Goal: Transaction & Acquisition: Purchase product/service

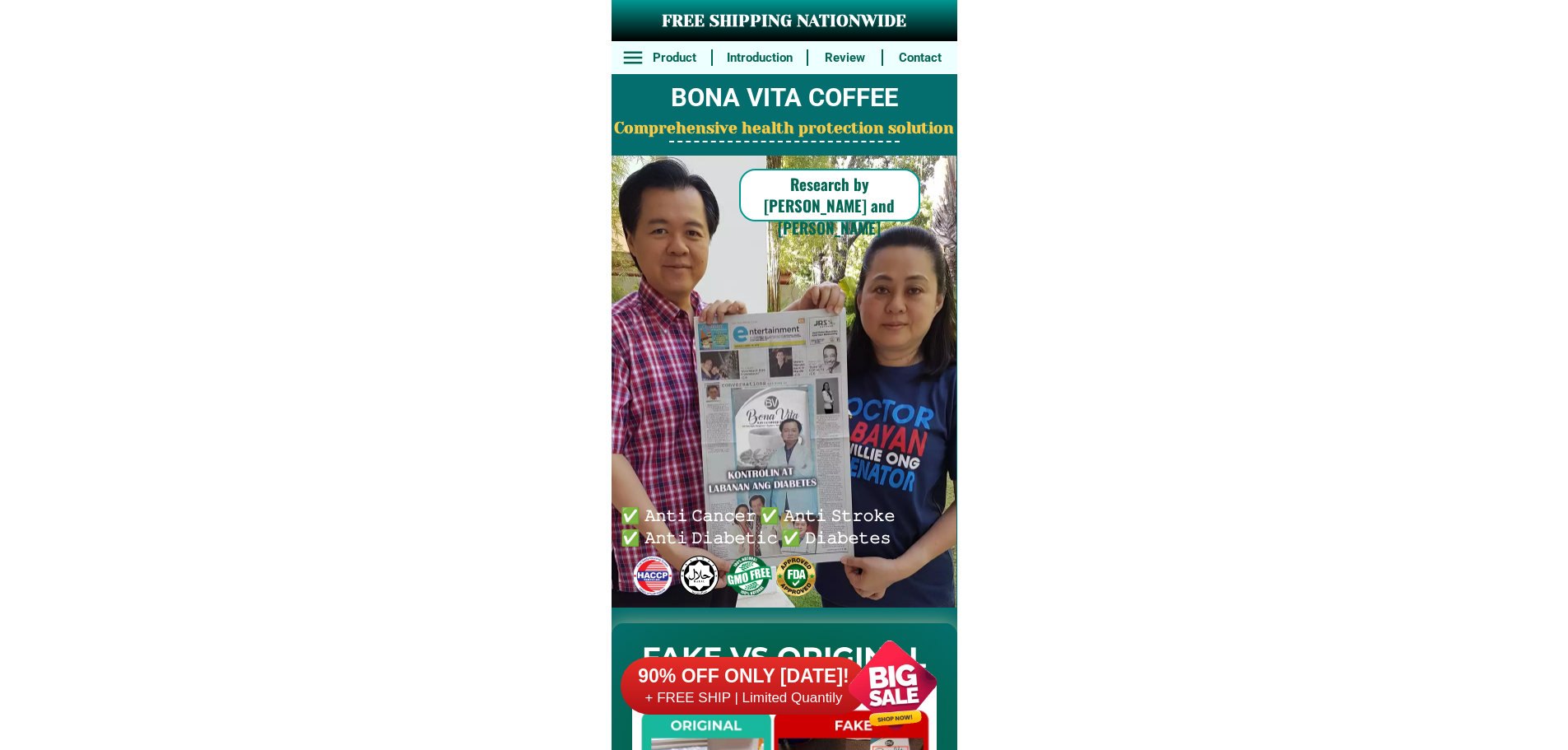
click at [896, 674] on div at bounding box center [893, 685] width 129 height 129
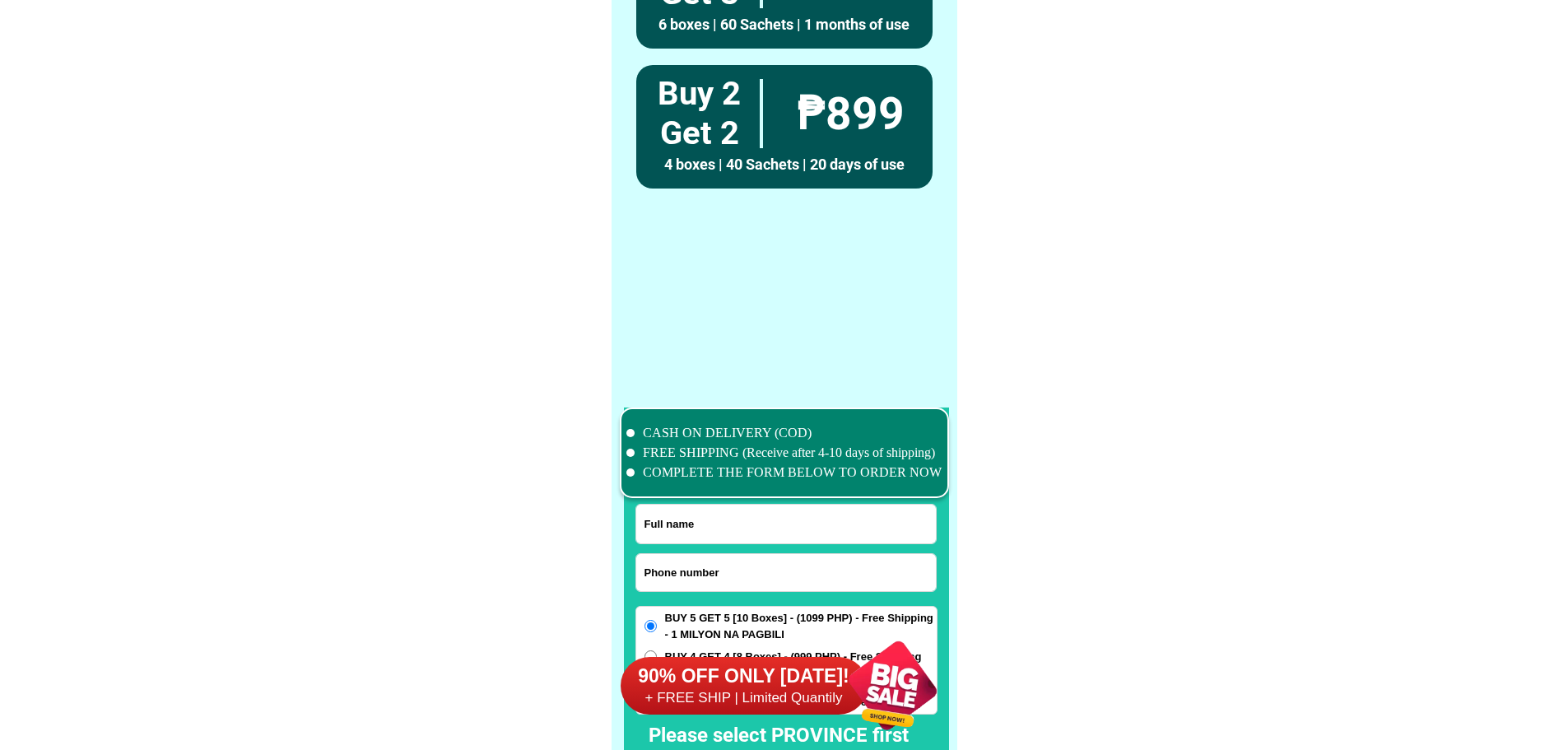
scroll to position [12794, 0]
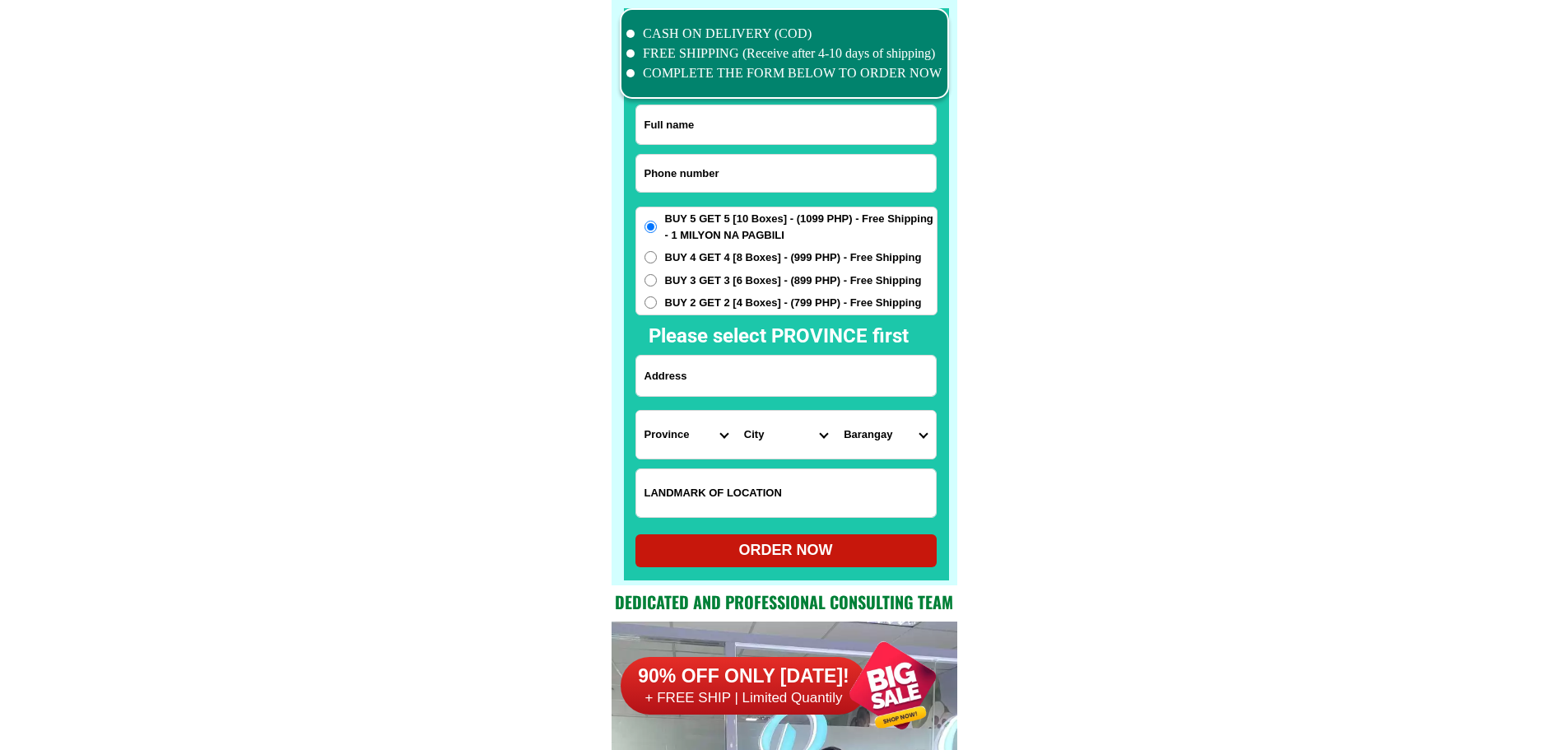
click at [784, 179] on input "Input phone_number" at bounding box center [786, 173] width 300 height 37
paste input "09498305096"
type input "09498305096"
paste input "JJorley bigboy"
click at [784, 126] on input "Input full_name" at bounding box center [786, 124] width 300 height 39
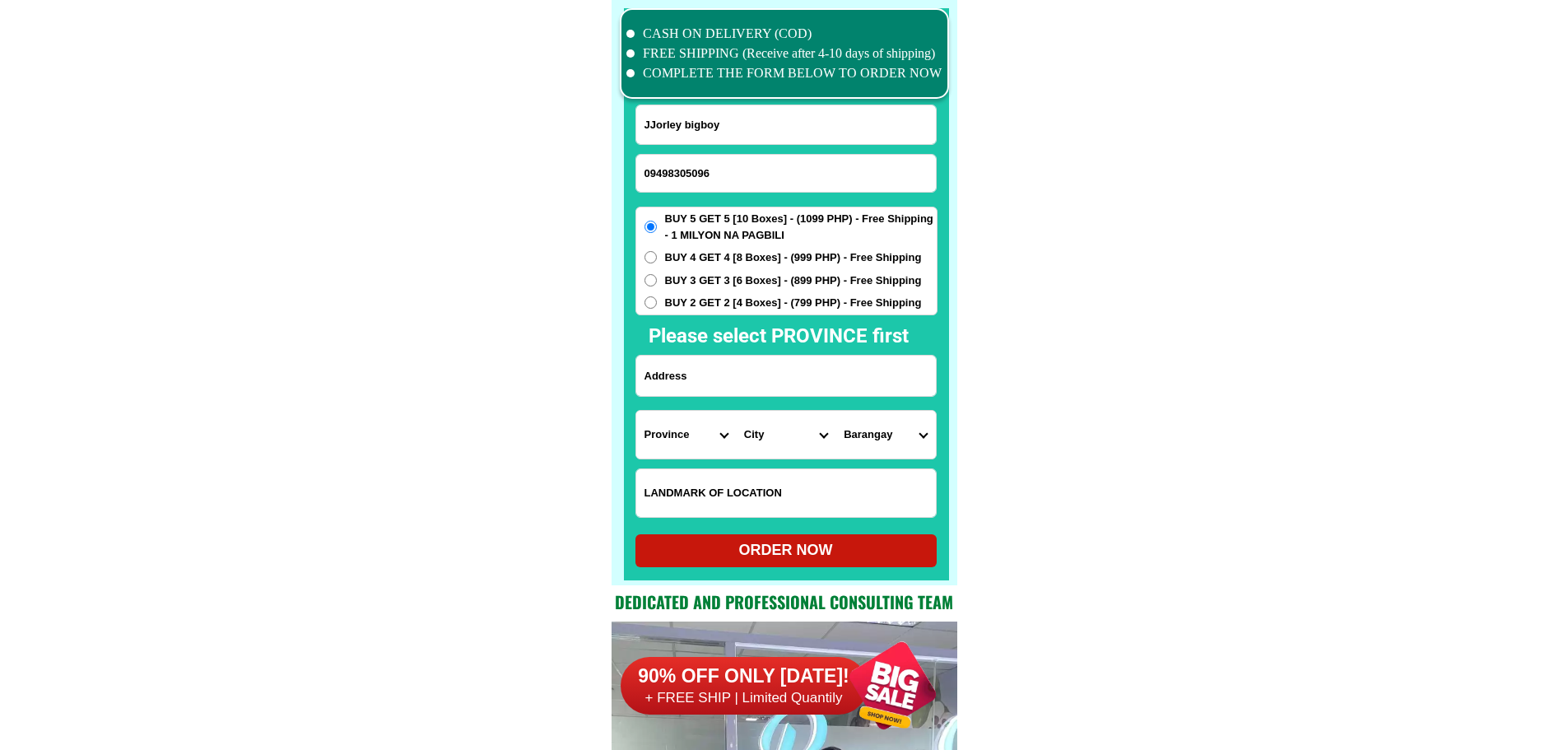
type input "JJorley bigboy"
paste input "Tapzyas. Balatan care is. Sur"
drag, startPoint x: 754, startPoint y: 380, endPoint x: 781, endPoint y: 378, distance: 27.1
click at [754, 380] on input "Input address" at bounding box center [786, 376] width 300 height 40
type input "Tapzyas. Balatan care is. Sur"
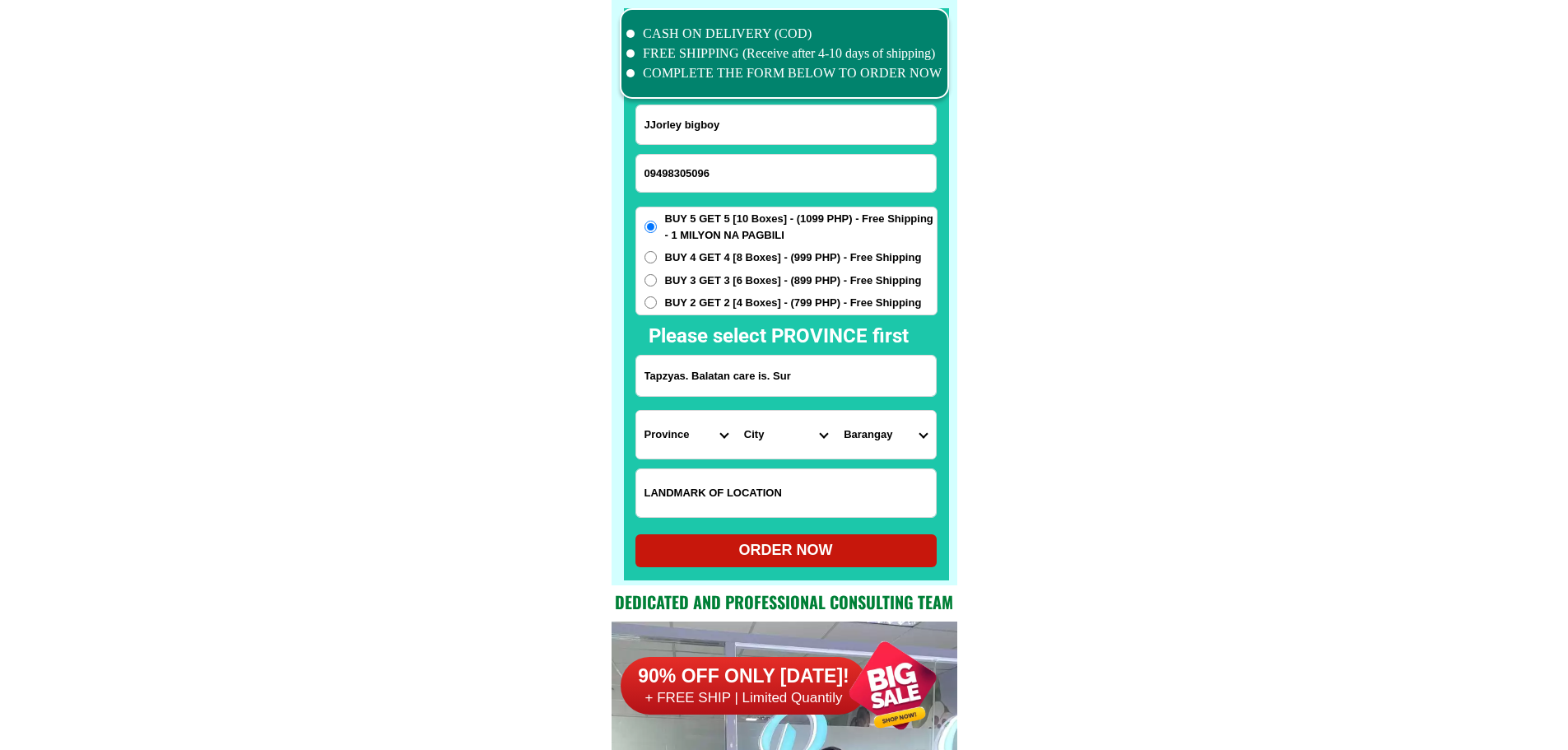
click at [803, 495] on input "Input LANDMARKOFLOCATION" at bounding box center [786, 492] width 300 height 48
paste input "Zone. 2"
type input "Zone. 2"
click at [669, 437] on select "Province [GEOGRAPHIC_DATA] [GEOGRAPHIC_DATA][PERSON_NAME][GEOGRAPHIC_DATA][GEOG…" at bounding box center [686, 434] width 100 height 48
select select "63_374"
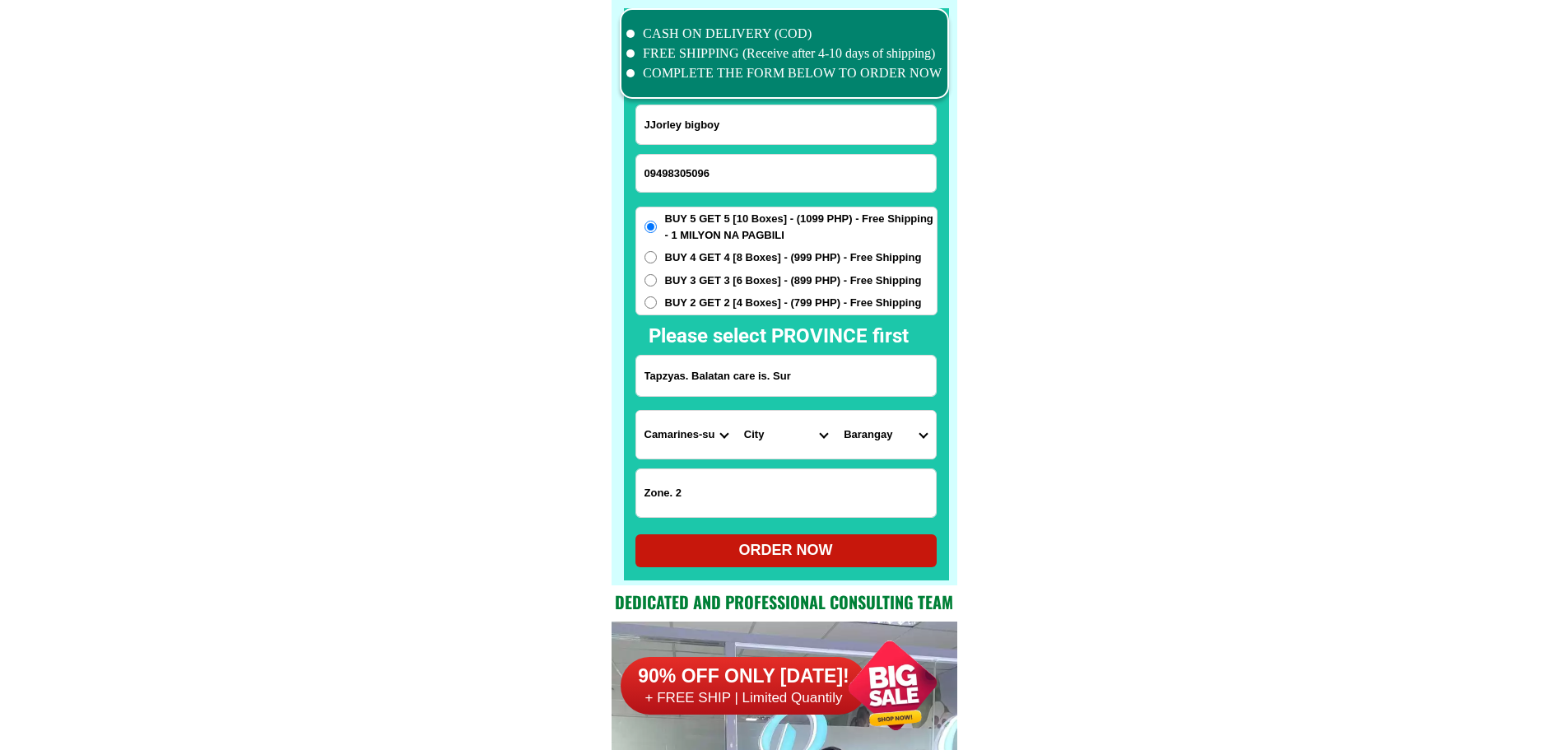
click at [765, 443] on select "City Baao Balatan [PERSON_NAME] Buhi [PERSON_NAME][GEOGRAPHIC_DATA] [GEOGRAPHIC…" at bounding box center [786, 434] width 100 height 48
select select "63_3743588"
click at [835, 438] on select "Barangay Cabanbanan Cabungan Camangahan (caorasan) Cayogcog Coguit [PERSON_NAME…" at bounding box center [885, 434] width 100 height 48
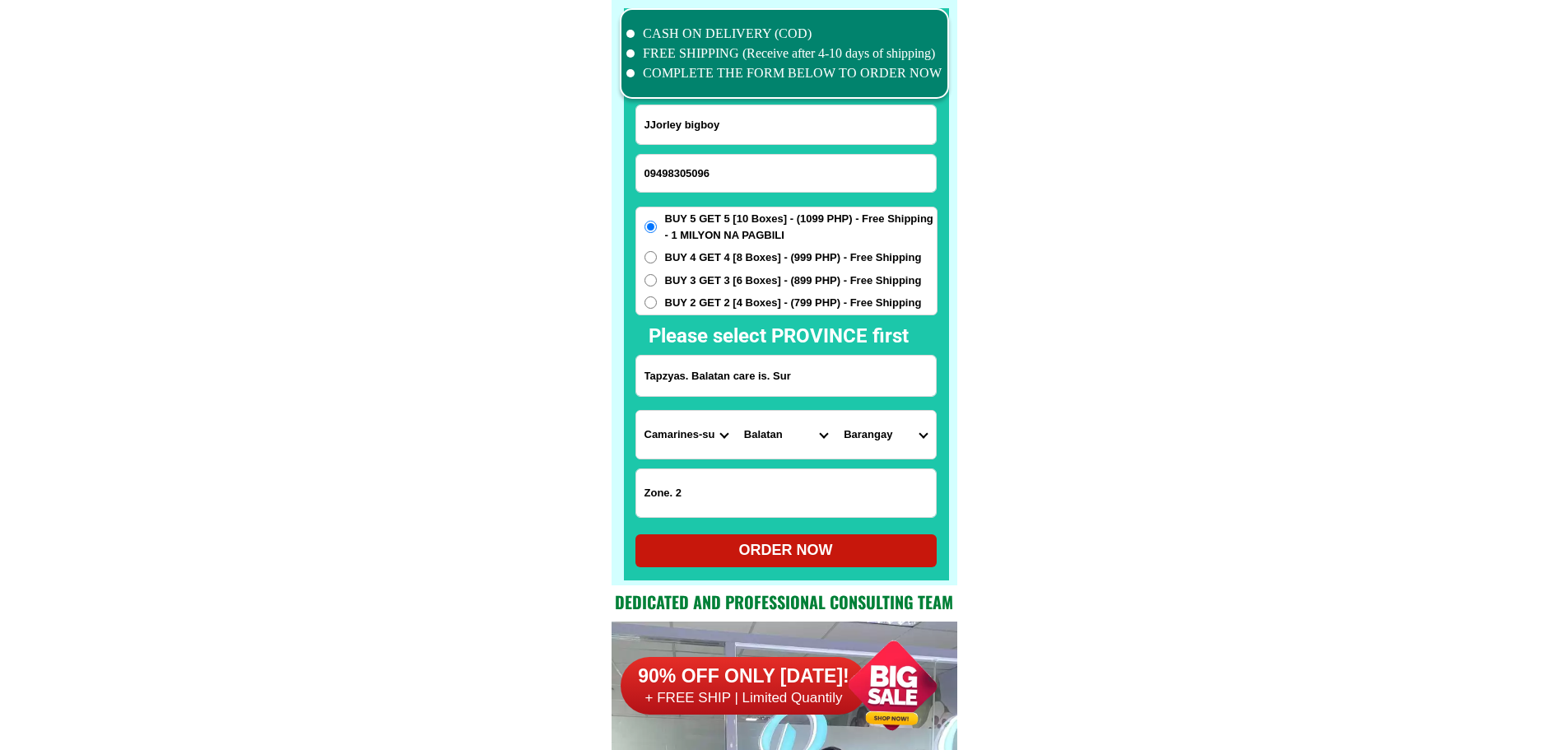
select select "63_37435884229"
drag, startPoint x: 1060, startPoint y: 464, endPoint x: 1027, endPoint y: 484, distance: 38.6
click at [853, 556] on div "ORDER NOW" at bounding box center [786, 550] width 301 height 23
radio input "true"
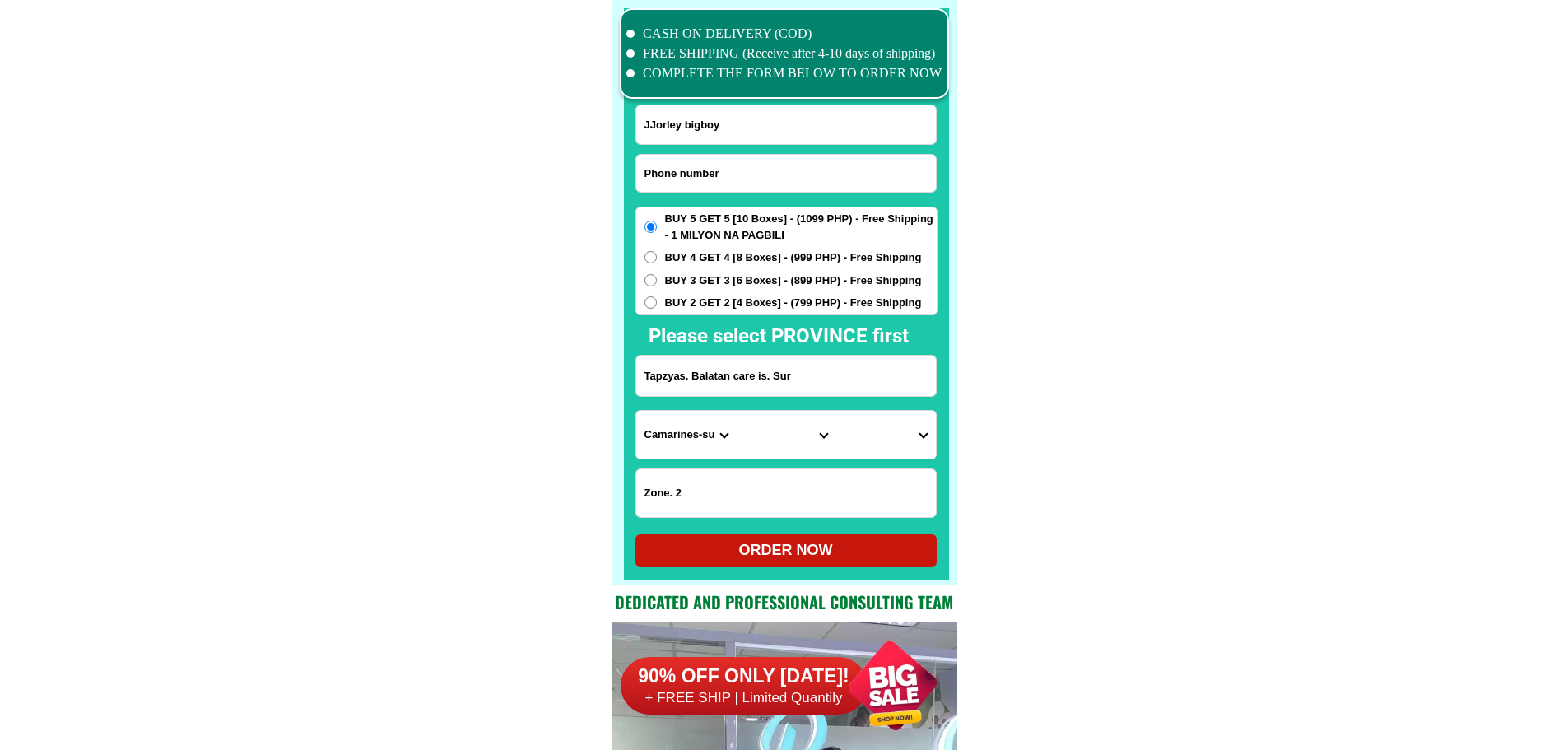
click at [754, 182] on input "Input phone_number" at bounding box center [786, 173] width 300 height 37
paste input "0915559846"
type input "0915559846"
click at [799, 122] on input "Input full_name" at bounding box center [786, 124] width 300 height 39
paste input "[PERSON_NAME]""
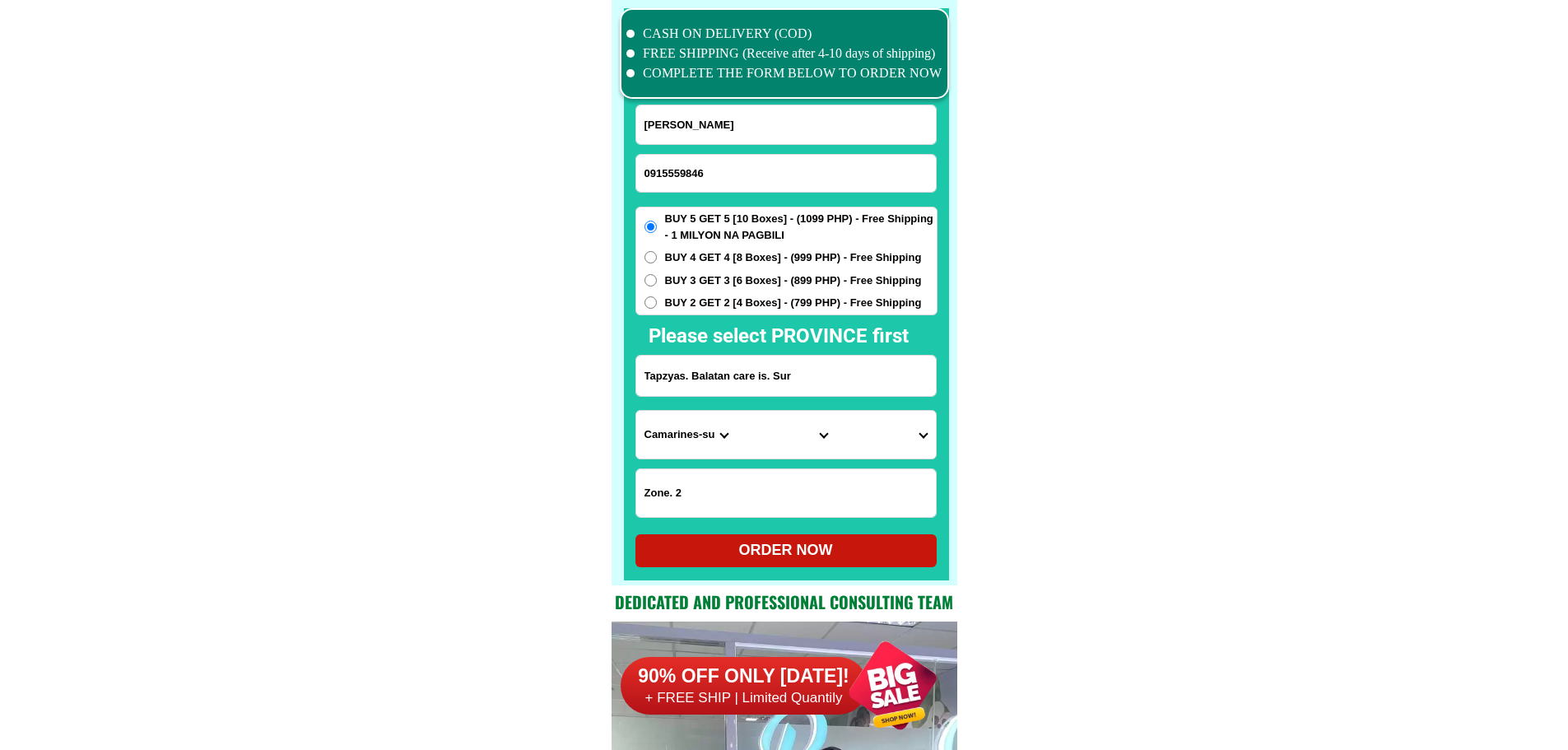
type input "[PERSON_NAME]"
click at [754, 380] on input "Tapzyas. Balatan care is. Sur" at bounding box center [786, 376] width 300 height 40
paste input "Silao,st.,[GEOGRAPHIC_DATA]"
type input "Silao,st.,[GEOGRAPHIC_DATA]"
click at [708, 378] on input "Silao,st.,[GEOGRAPHIC_DATA]" at bounding box center [786, 376] width 300 height 40
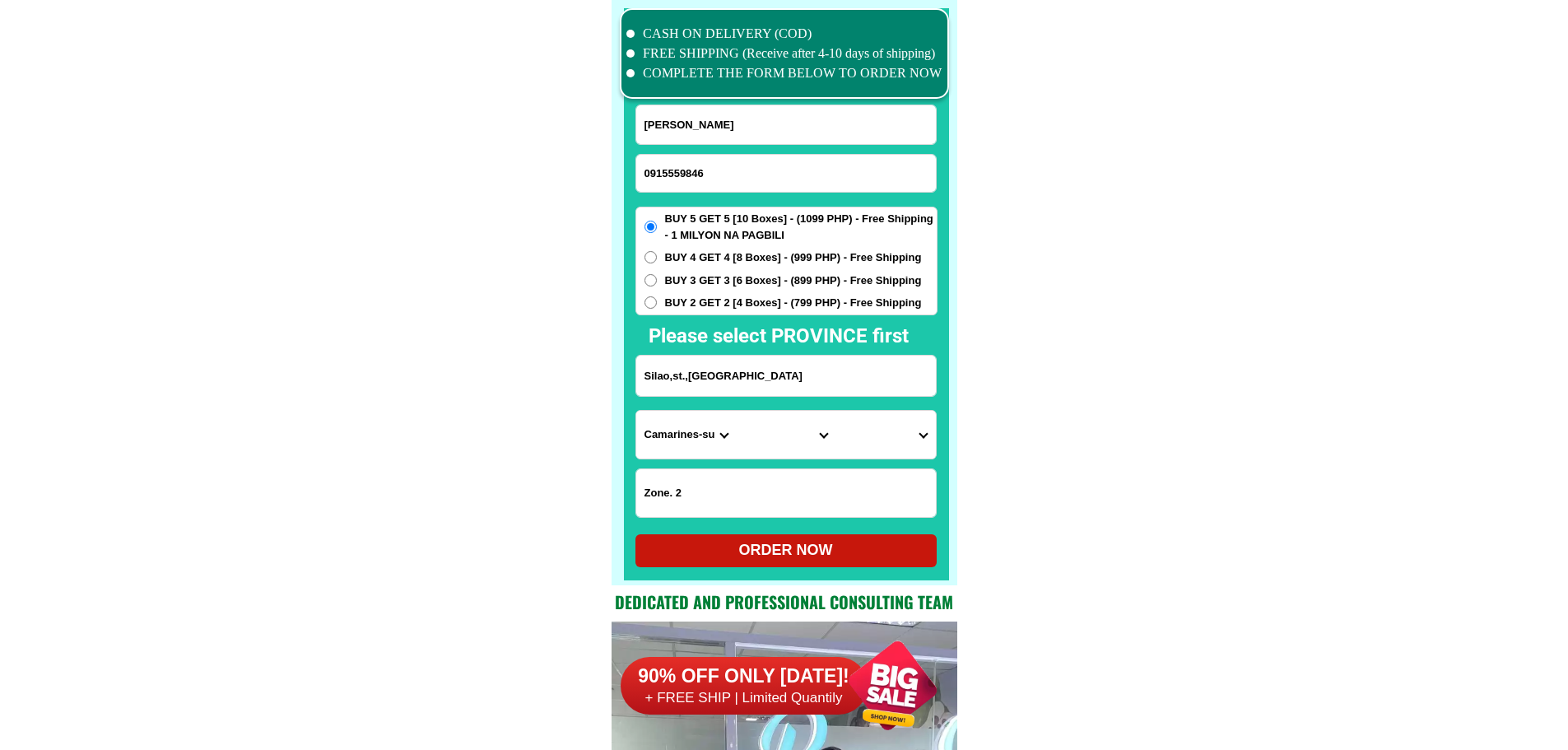
click at [697, 436] on select "Province [GEOGRAPHIC_DATA] [GEOGRAPHIC_DATA][PERSON_NAME][GEOGRAPHIC_DATA][GEOG…" at bounding box center [686, 434] width 100 height 48
click at [777, 372] on input "Silao,st.,[GEOGRAPHIC_DATA]" at bounding box center [786, 376] width 300 height 40
